Goal: Information Seeking & Learning: Learn about a topic

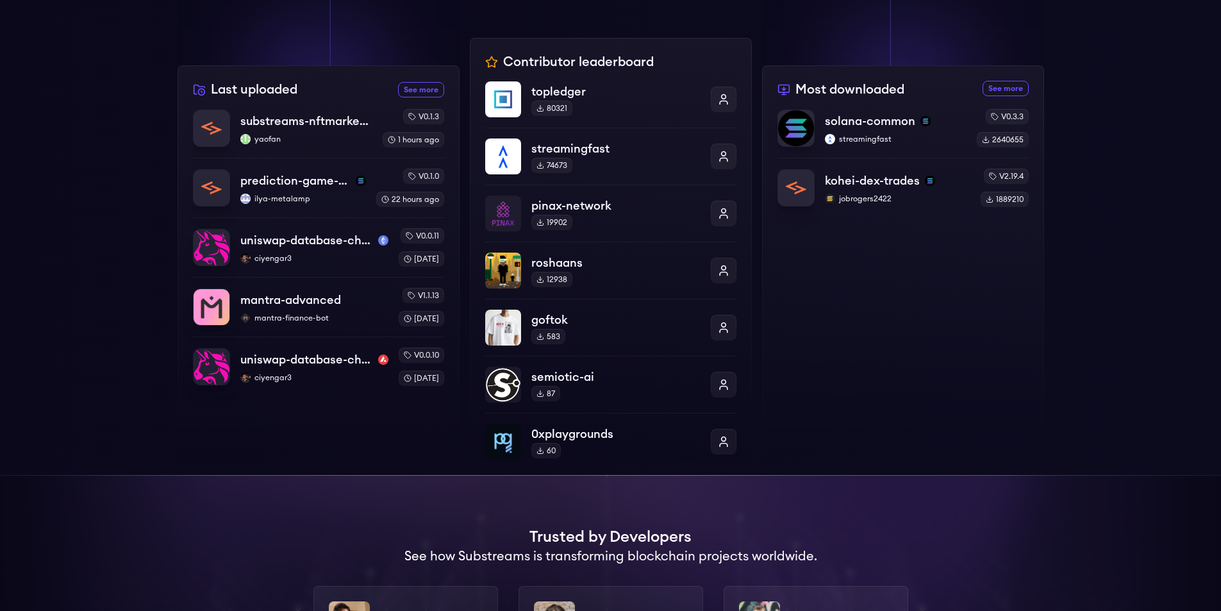
scroll to position [428, 0]
click at [903, 123] on p "solana-common" at bounding box center [870, 120] width 92 height 18
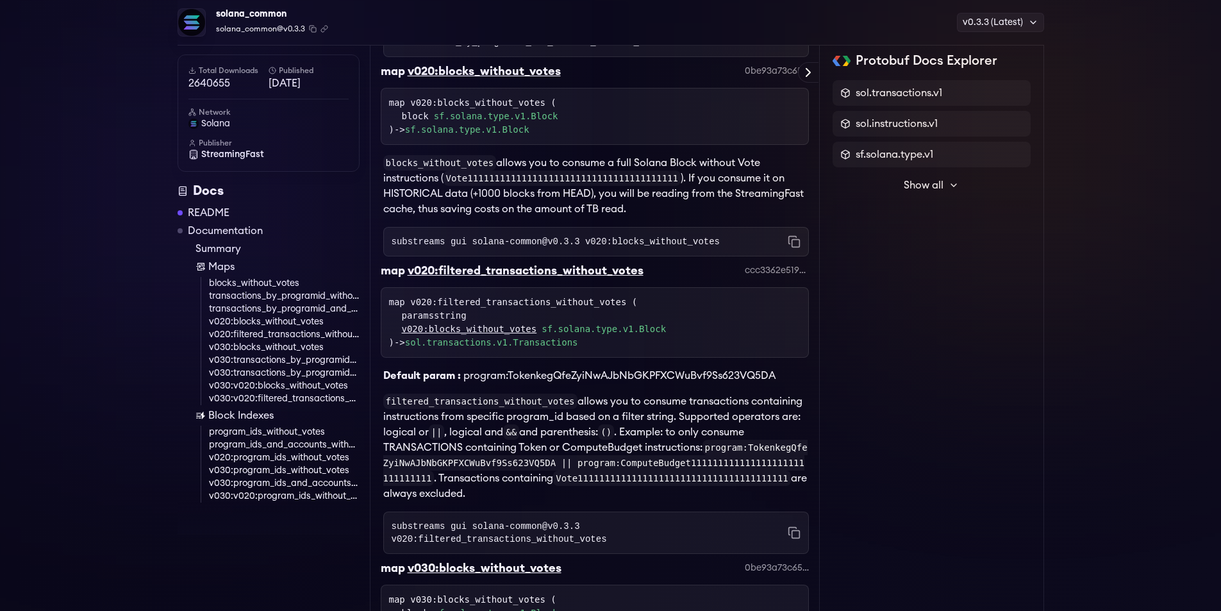
scroll to position [3641, 0]
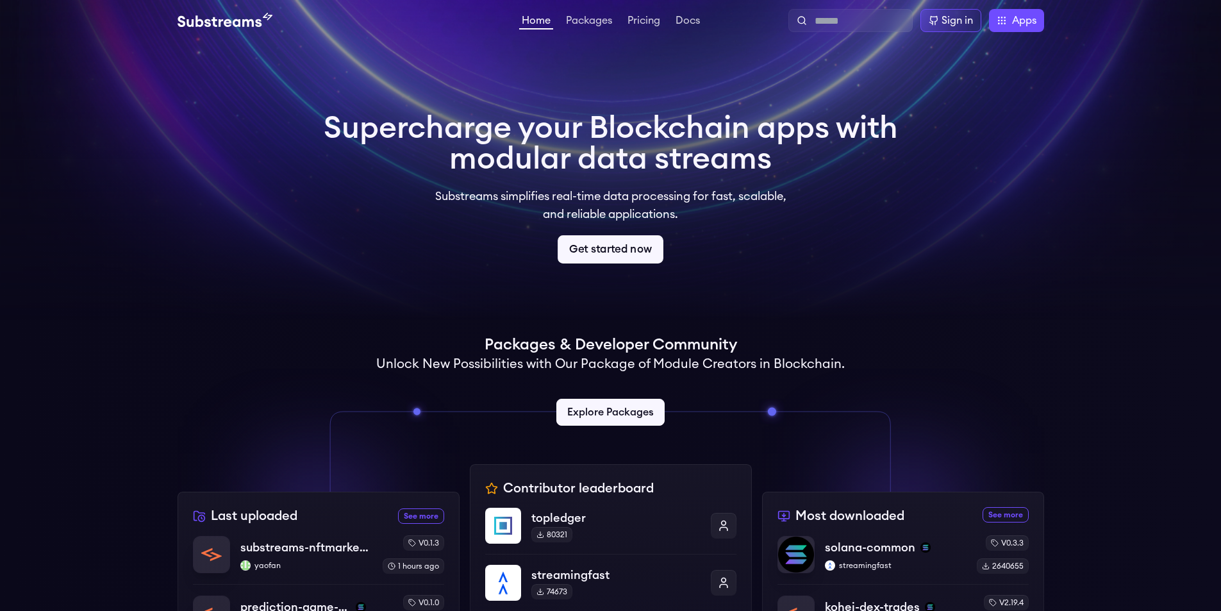
click at [644, 253] on link "Get started now" at bounding box center [611, 249] width 106 height 28
click at [589, 25] on link "Packages" at bounding box center [588, 21] width 51 height 13
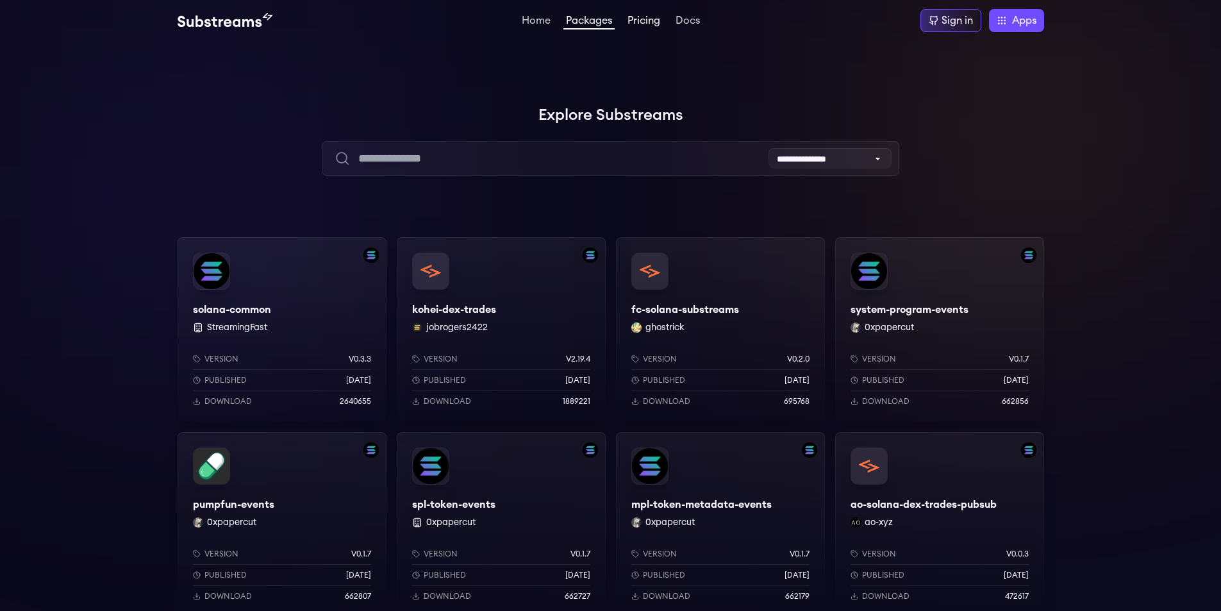
click at [654, 22] on link "Pricing" at bounding box center [644, 21] width 38 height 13
